Goal: Navigation & Orientation: Go to known website

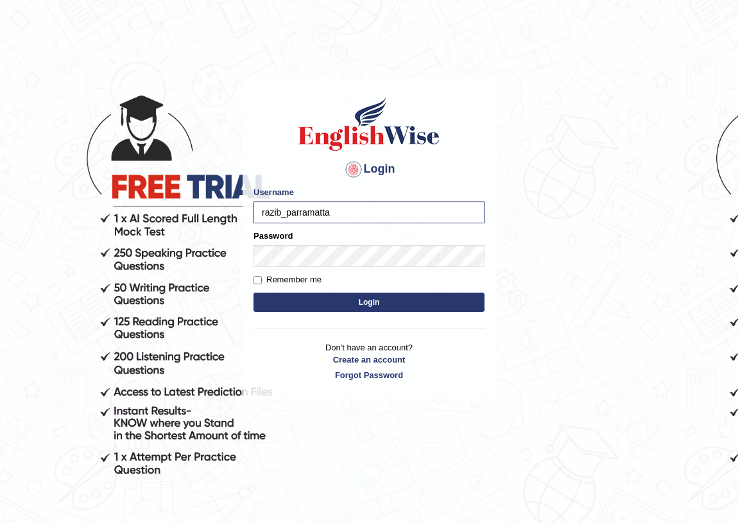
click at [254, 293] on button "Login" at bounding box center [369, 302] width 231 height 19
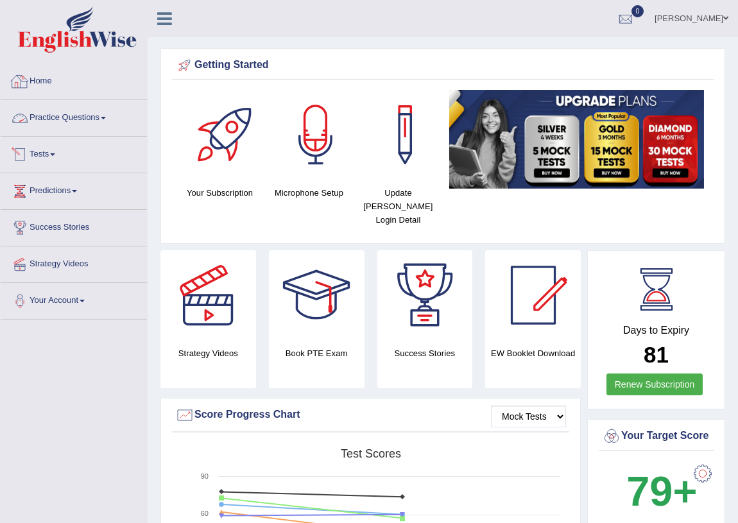
click at [74, 38] on img at bounding box center [77, 29] width 119 height 46
click at [54, 74] on link "Home" at bounding box center [74, 80] width 146 height 32
click at [94, 42] on img at bounding box center [77, 29] width 119 height 46
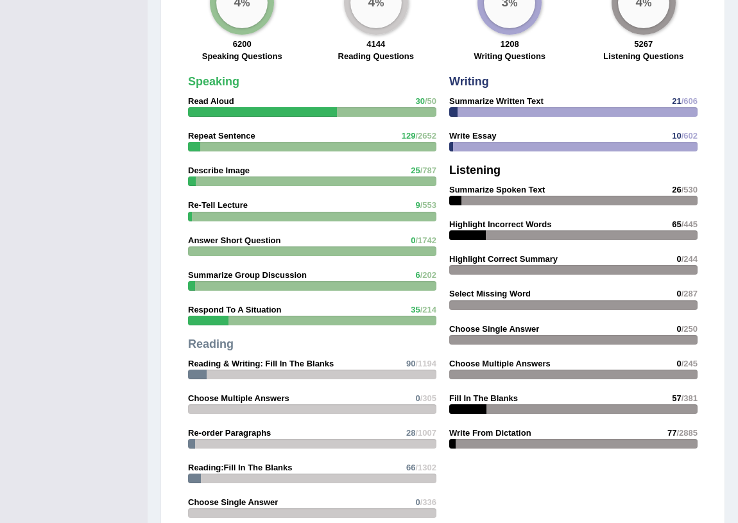
scroll to position [1050, 0]
